Goal: Find specific page/section: Find specific page/section

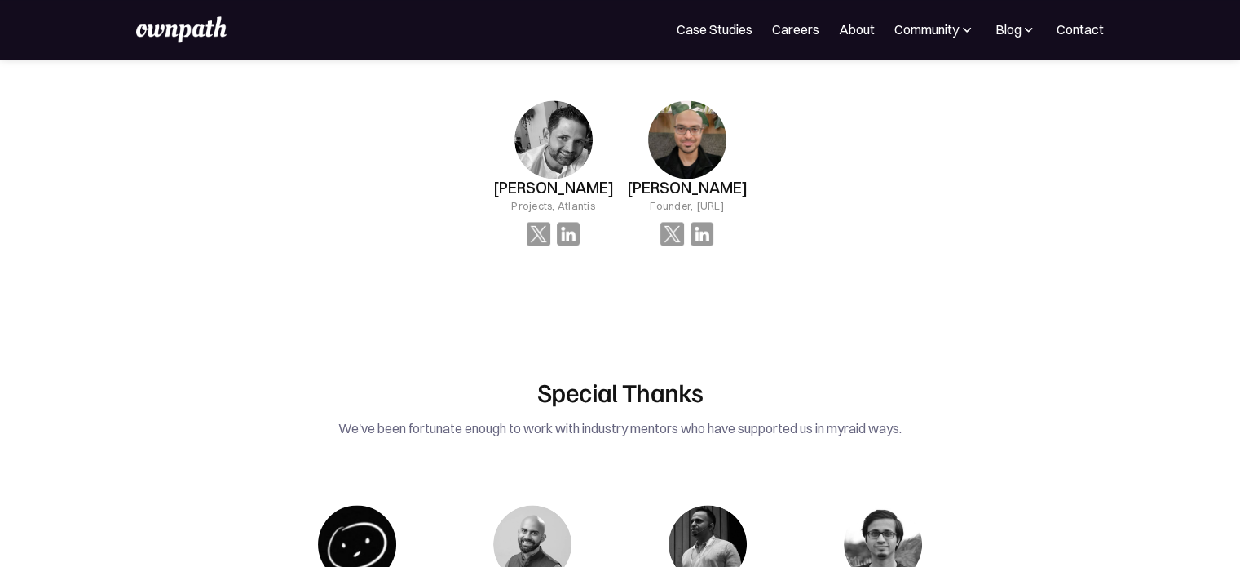
scroll to position [2378, 0]
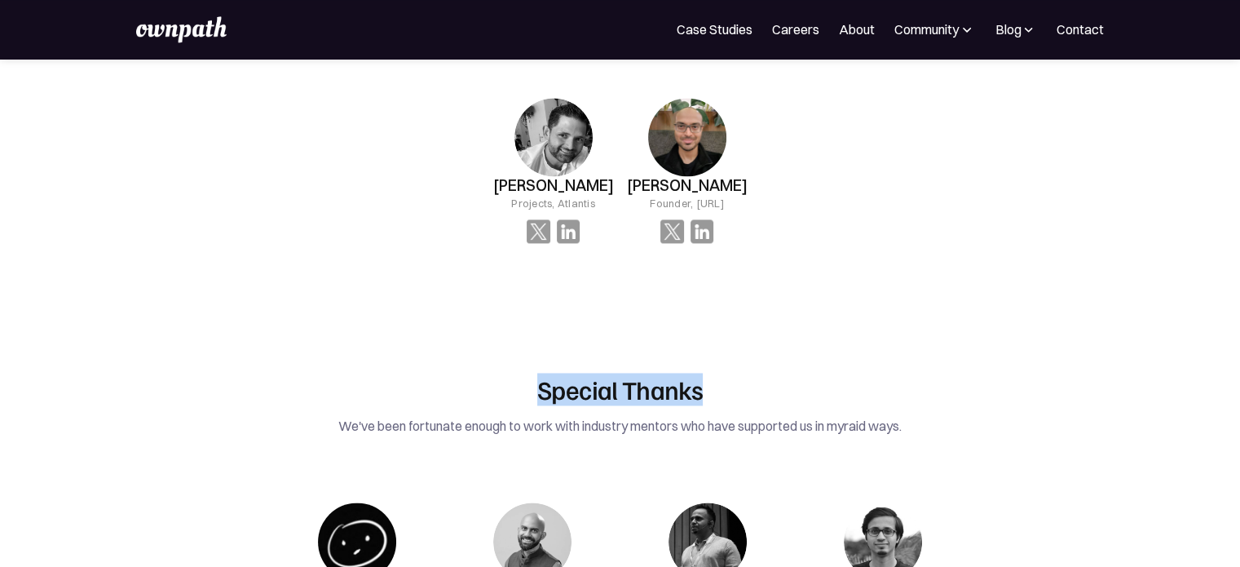
click at [708, 373] on h2 "Special Thanks" at bounding box center [619, 388] width 767 height 31
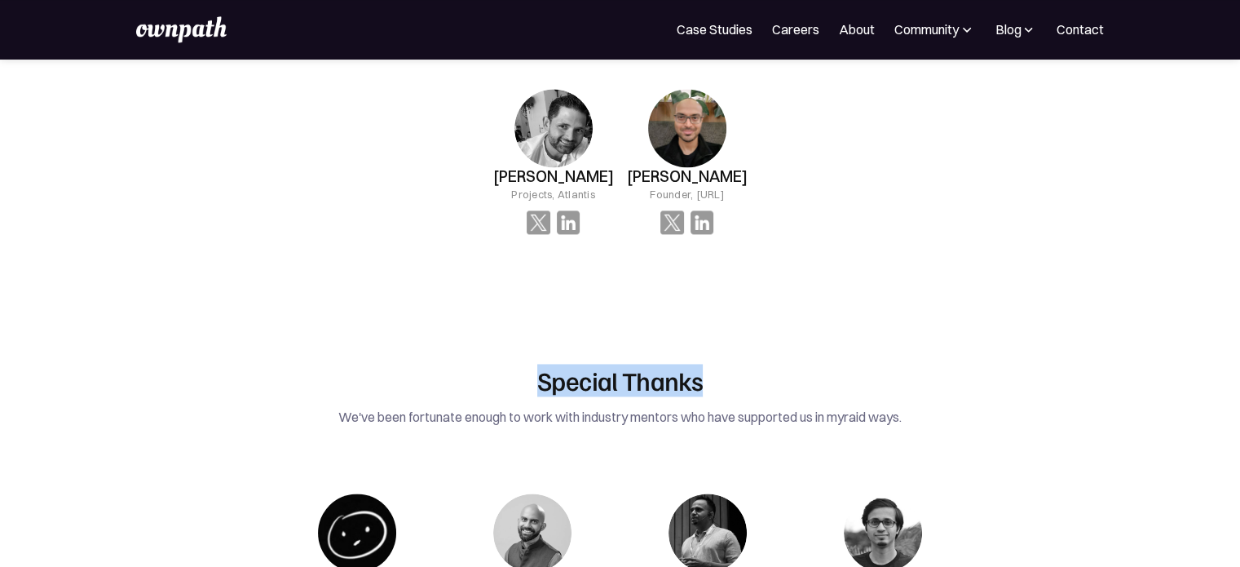
scroll to position [2418, 0]
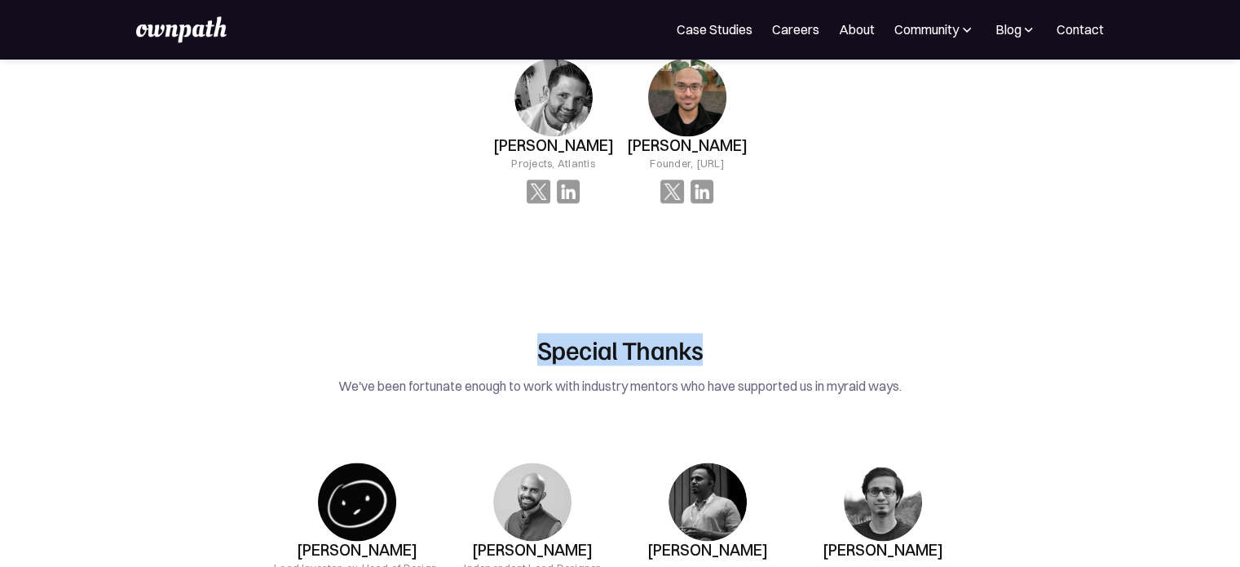
click at [381, 281] on div "Special Thanks We've been fortunate enough to work with industry mentors who ha…" at bounding box center [620, 491] width 783 height 421
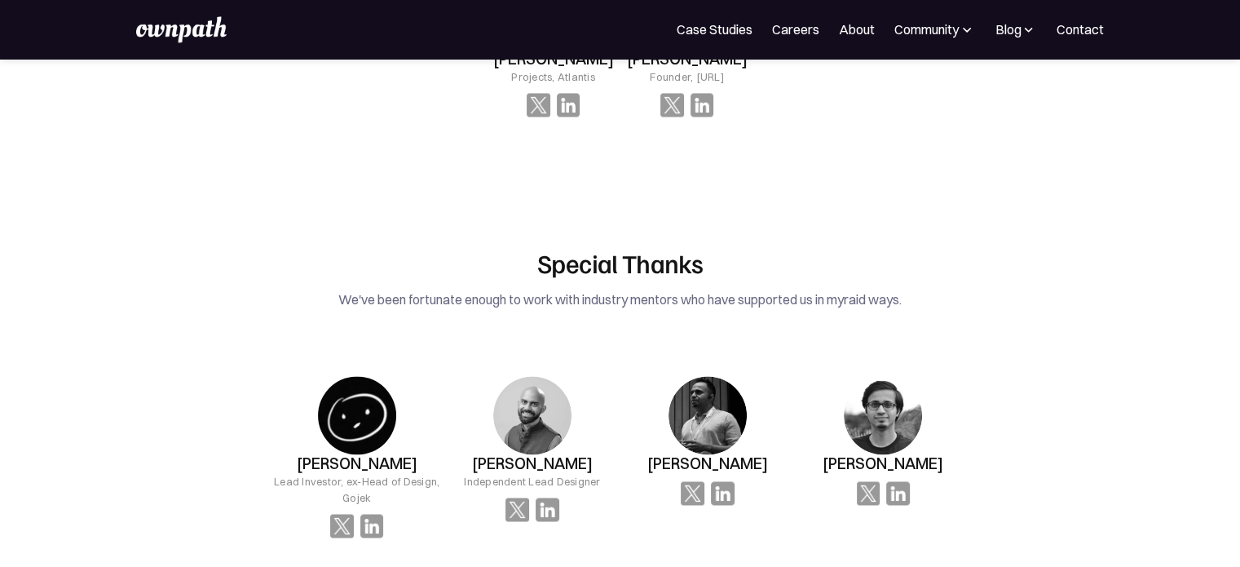
scroll to position [2503, 0]
click at [630, 248] on h2 "Special Thanks" at bounding box center [619, 263] width 767 height 31
copy h2 "Special Thanks"
